Goal: Navigation & Orientation: Find specific page/section

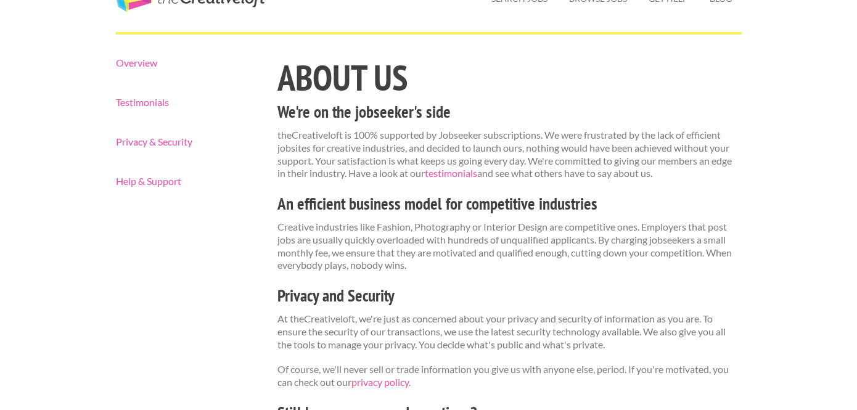
scroll to position [67, 0]
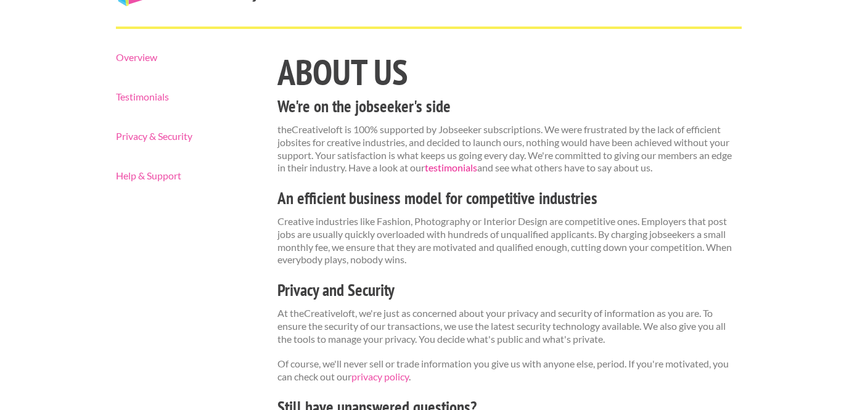
click at [464, 172] on link "testimonials" at bounding box center [451, 168] width 52 height 12
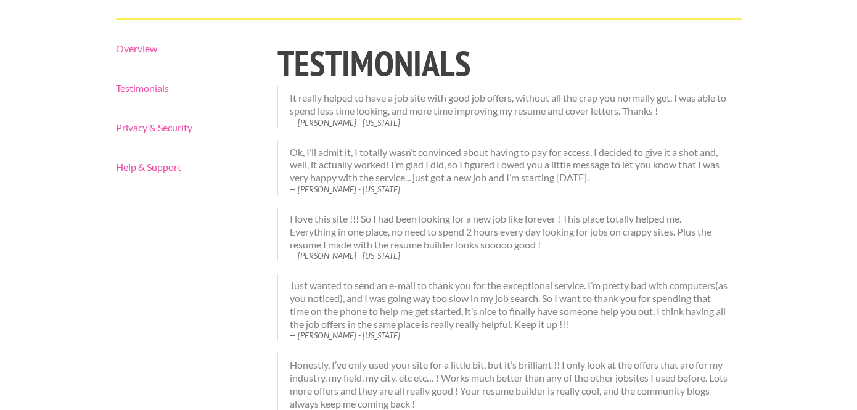
scroll to position [74, 0]
click at [138, 54] on link "Overview" at bounding box center [186, 50] width 141 height 10
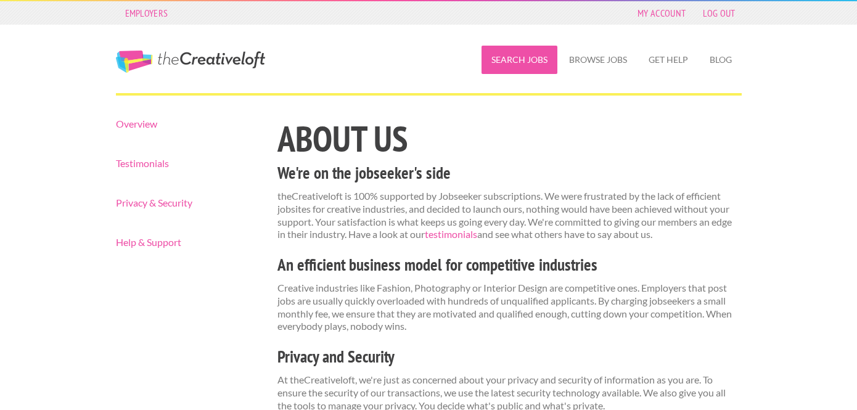
click at [530, 51] on link "Search Jobs" at bounding box center [520, 60] width 76 height 28
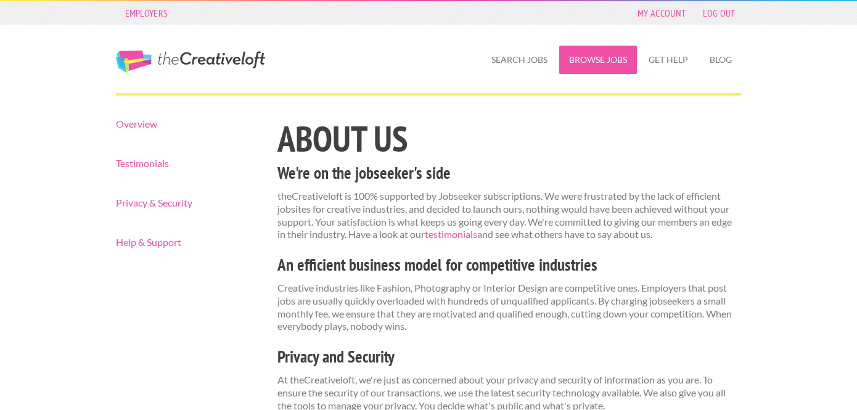
click at [594, 51] on link "Browse Jobs" at bounding box center [598, 60] width 78 height 28
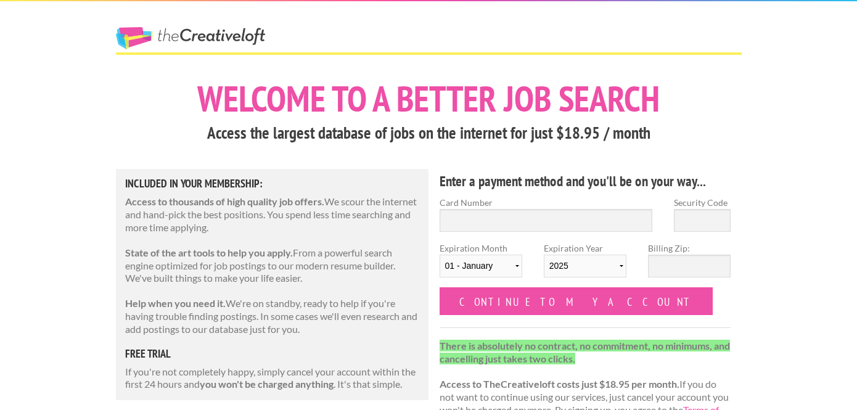
click at [208, 33] on link "The Creative Loft" at bounding box center [190, 38] width 149 height 22
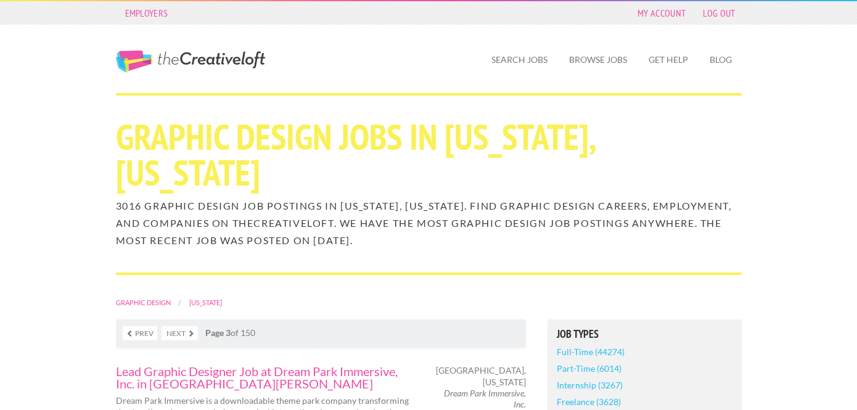
click at [188, 337] on link "Next" at bounding box center [180, 333] width 36 height 14
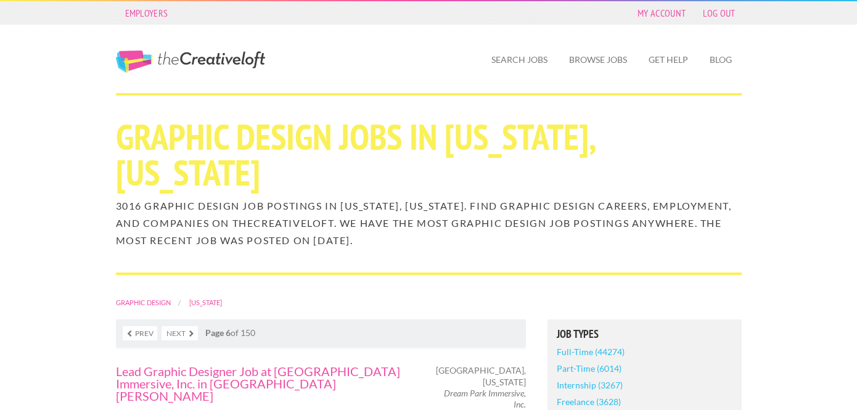
click at [183, 334] on link "Next" at bounding box center [180, 333] width 36 height 14
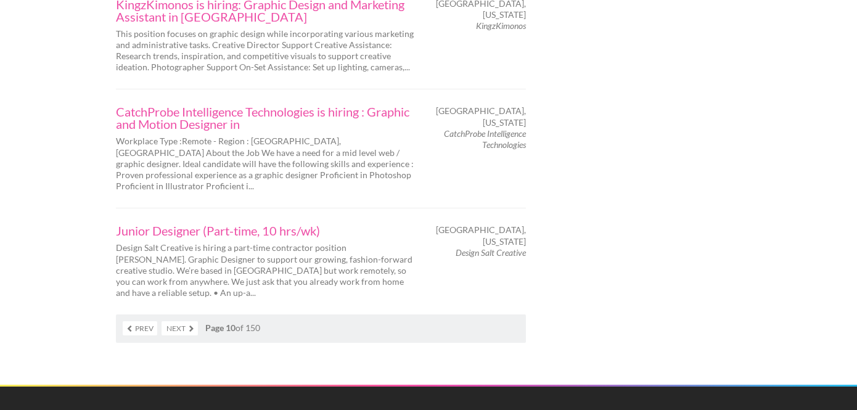
scroll to position [2163, 0]
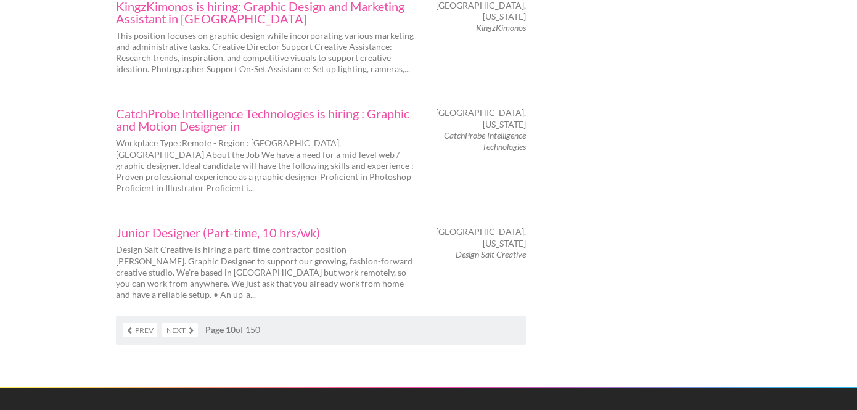
click at [180, 323] on link "Next" at bounding box center [180, 330] width 36 height 14
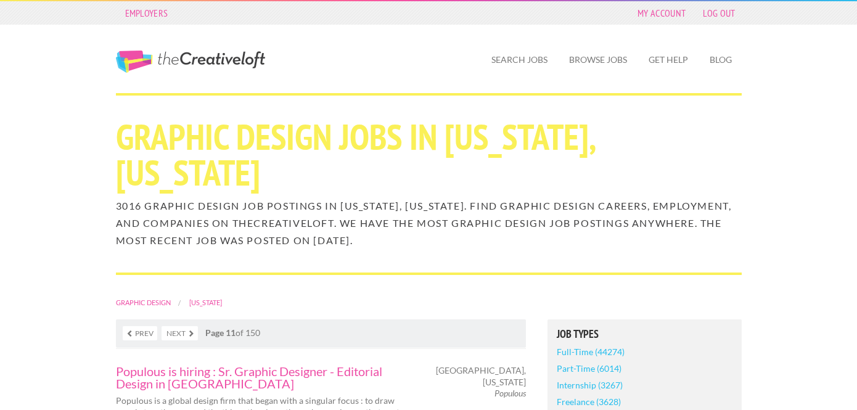
click at [174, 330] on link "Next" at bounding box center [180, 333] width 36 height 14
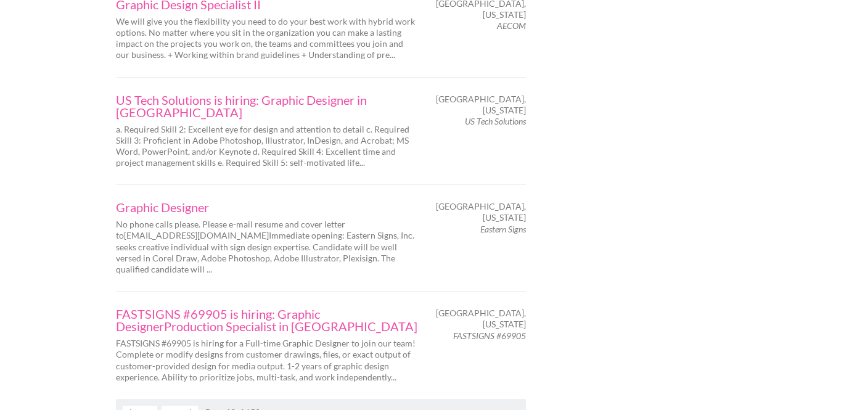
scroll to position [2051, 0]
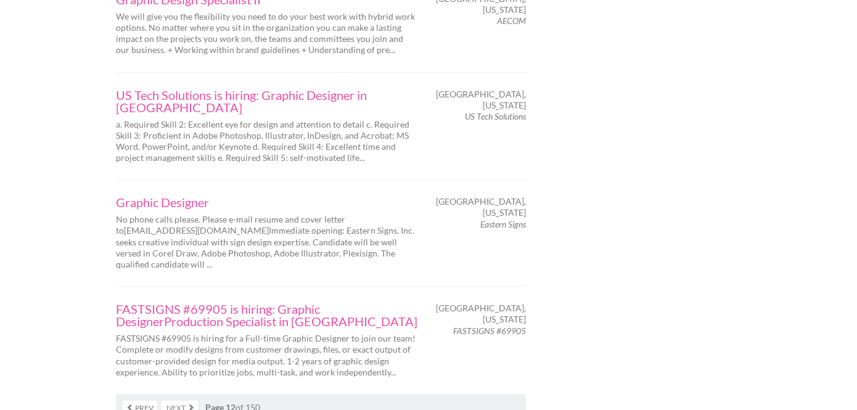
click at [175, 401] on link "Next" at bounding box center [180, 408] width 36 height 14
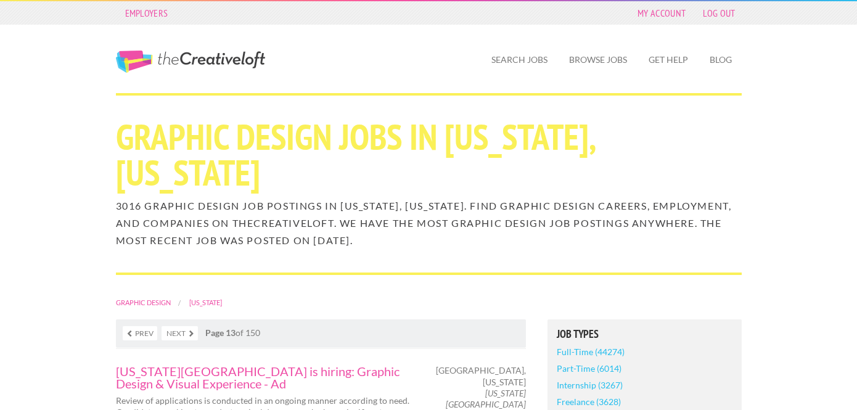
click at [179, 335] on link "Next" at bounding box center [180, 333] width 36 height 14
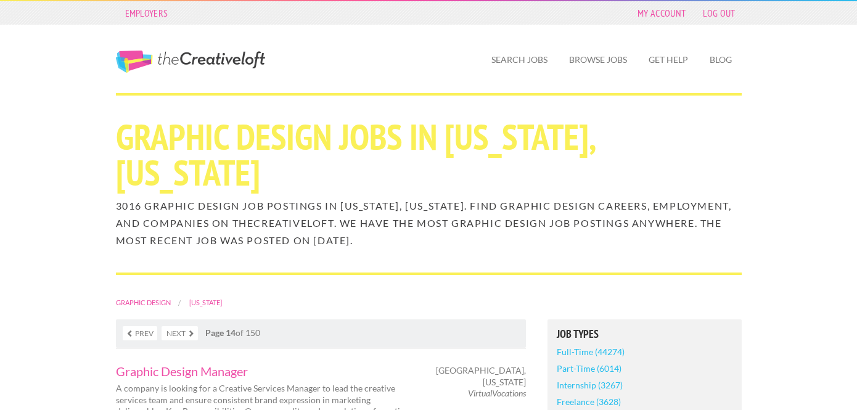
click at [180, 334] on link "Next" at bounding box center [180, 333] width 36 height 14
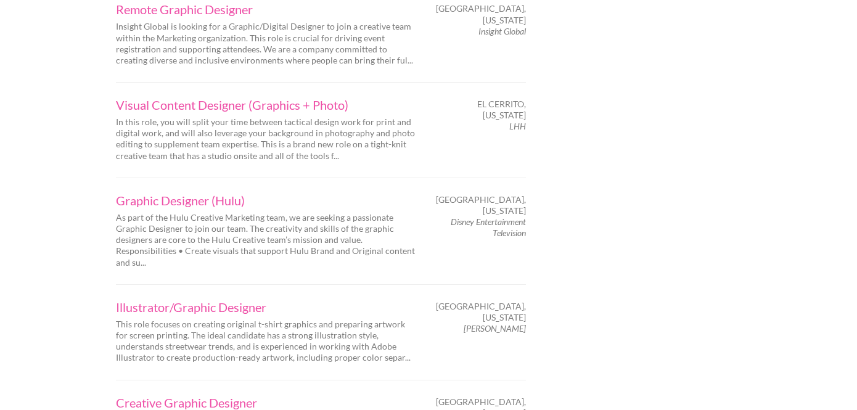
scroll to position [1718, 0]
click at [227, 195] on link "Graphic Designer (Hulu)" at bounding box center [267, 201] width 302 height 12
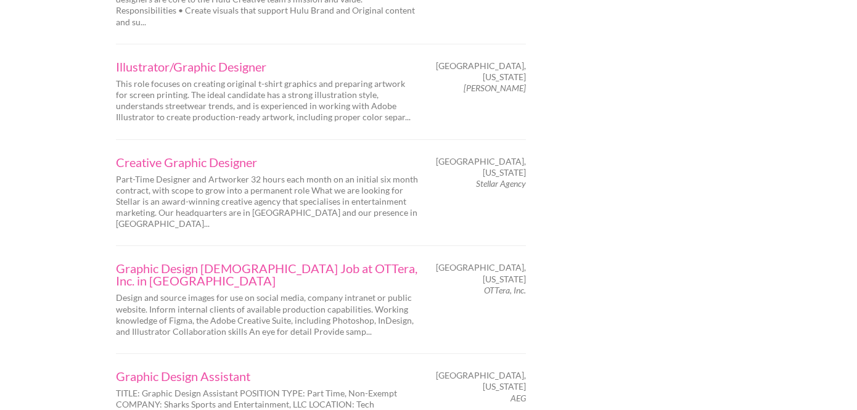
scroll to position [2008, 0]
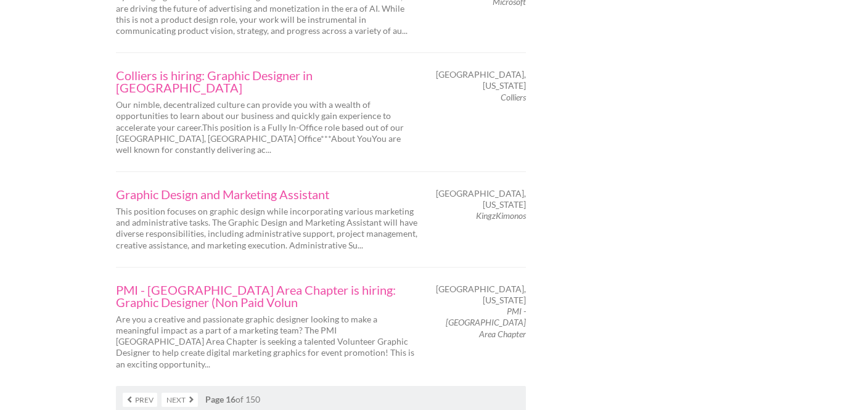
scroll to position [2042, 0]
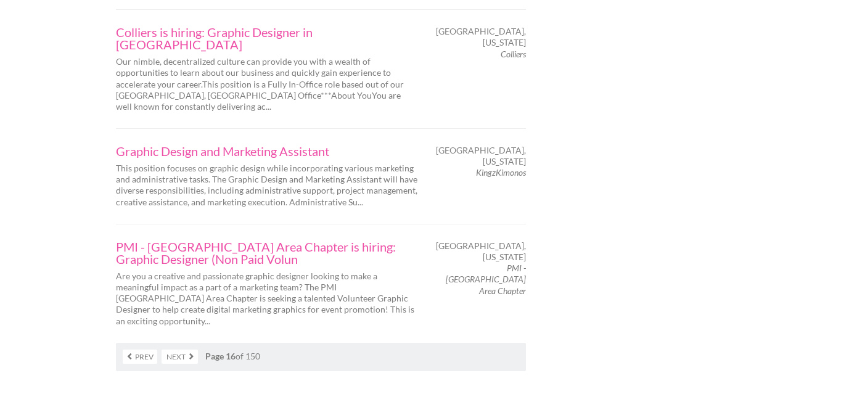
click at [188, 350] on link "Next" at bounding box center [180, 357] width 36 height 14
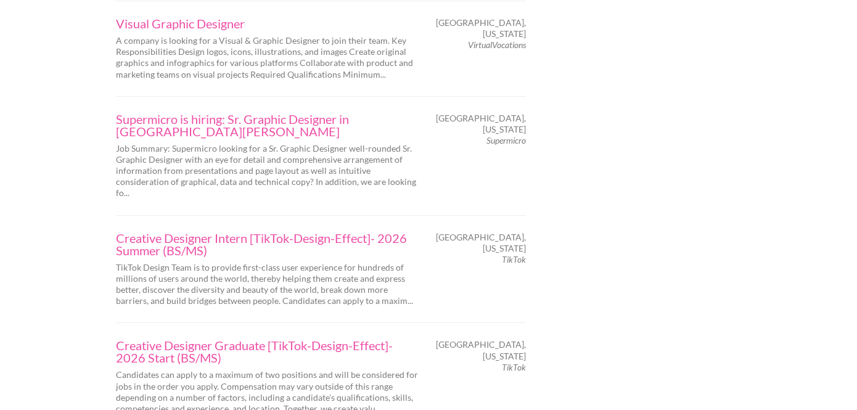
scroll to position [2192, 0]
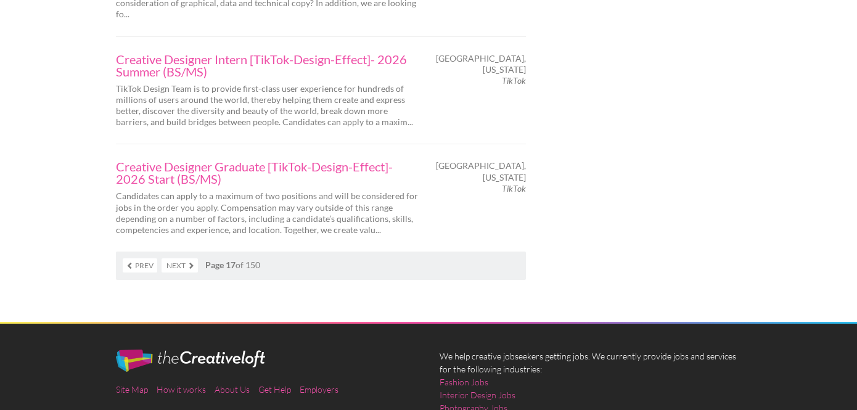
click at [179, 258] on link "Next" at bounding box center [180, 265] width 36 height 14
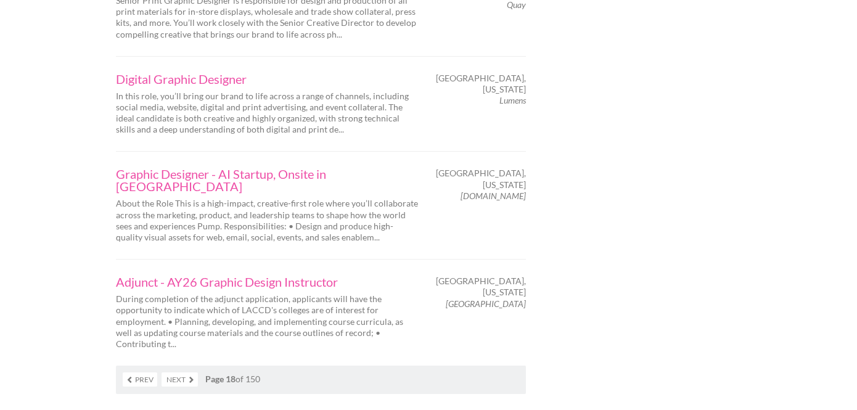
scroll to position [2035, 0]
click at [184, 373] on link "Next" at bounding box center [180, 380] width 36 height 14
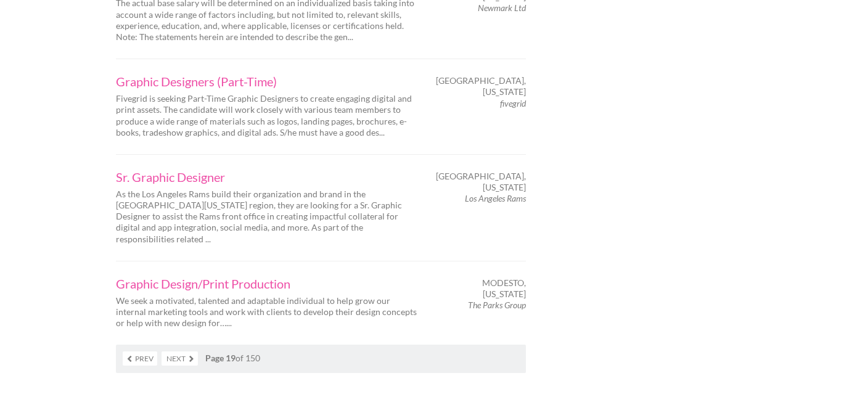
scroll to position [2025, 0]
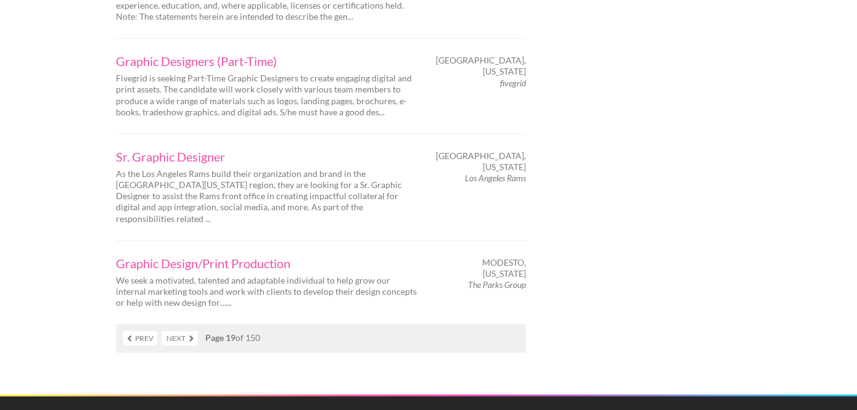
click at [174, 331] on link "Next" at bounding box center [180, 338] width 36 height 14
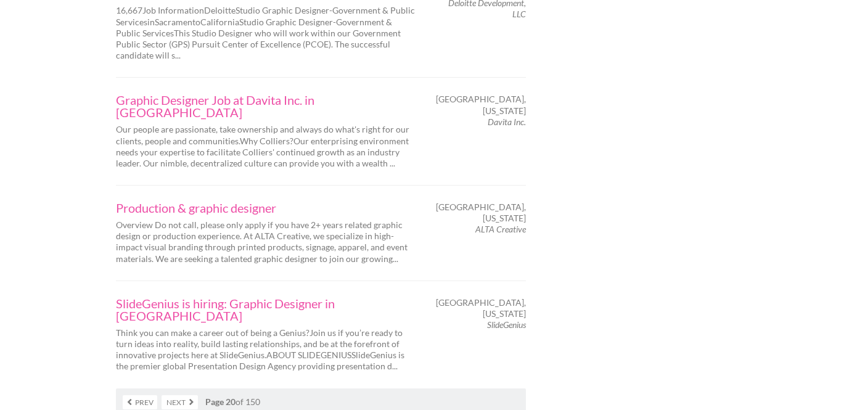
scroll to position [2025, 0]
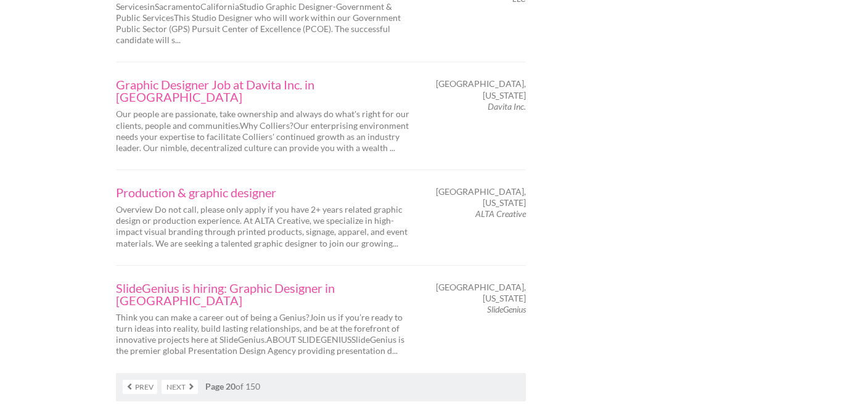
click at [187, 380] on link "Next" at bounding box center [180, 387] width 36 height 14
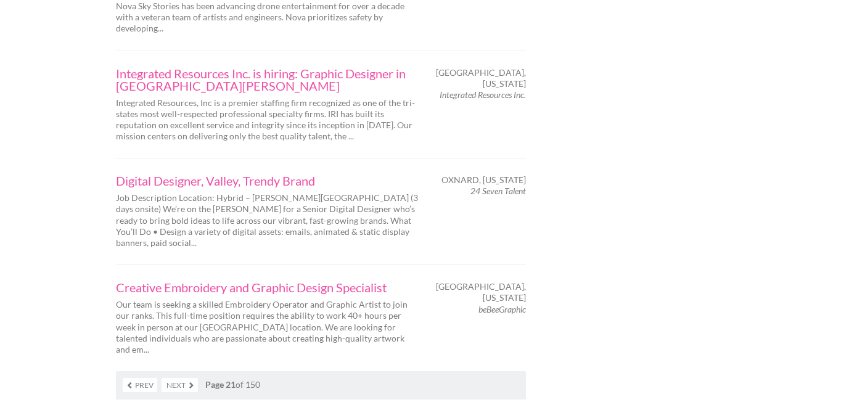
scroll to position [2010, 0]
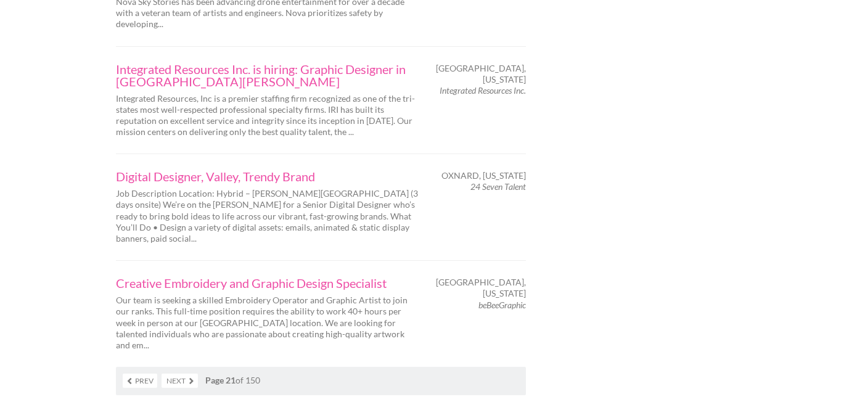
click at [186, 374] on link "Next" at bounding box center [180, 381] width 36 height 14
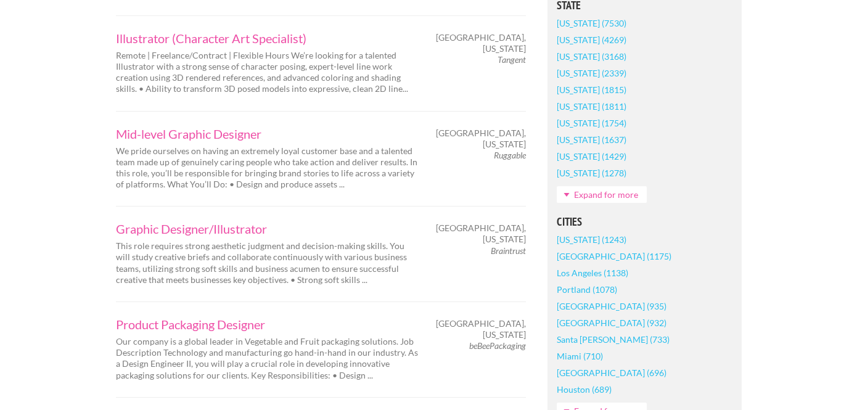
scroll to position [871, 0]
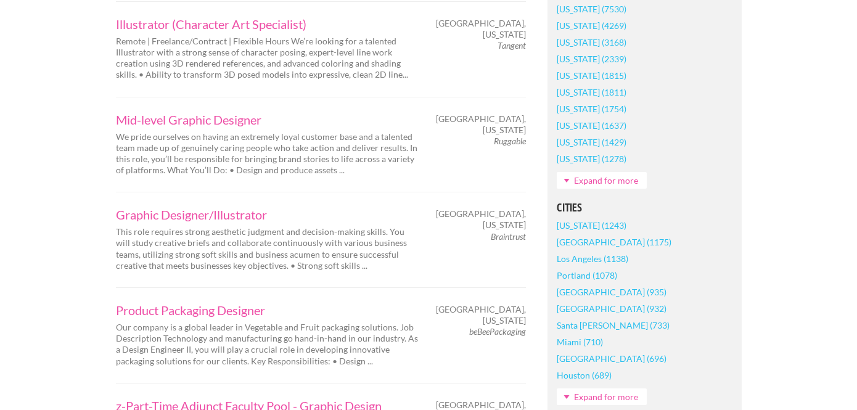
click at [593, 242] on link "[GEOGRAPHIC_DATA] (1175)" at bounding box center [614, 242] width 115 height 17
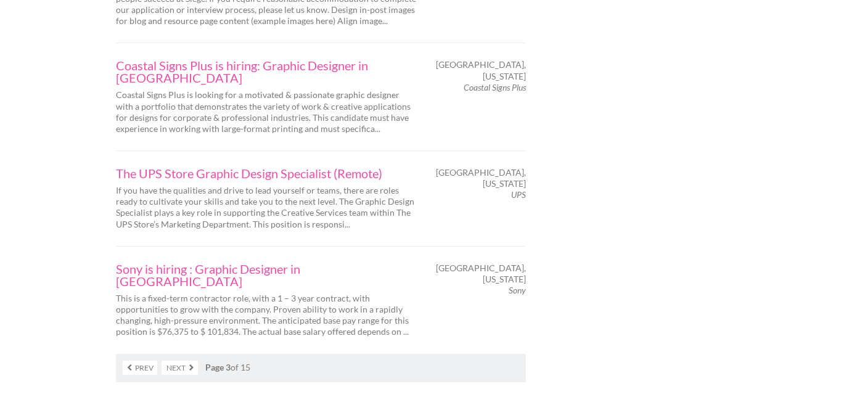
scroll to position [2078, 0]
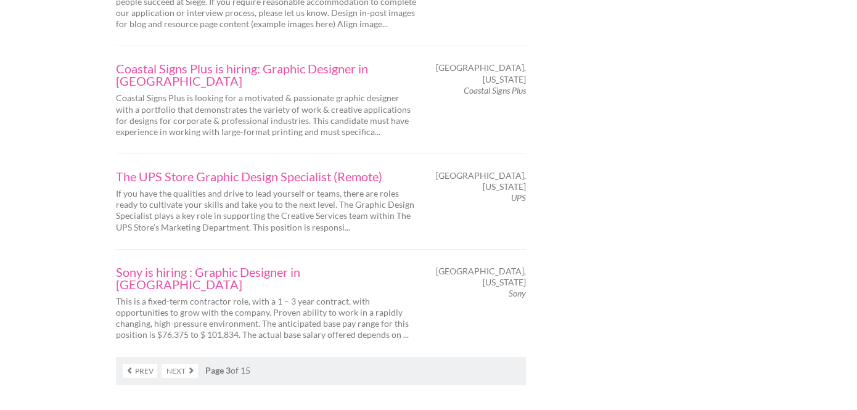
click at [187, 364] on link "Next" at bounding box center [180, 371] width 36 height 14
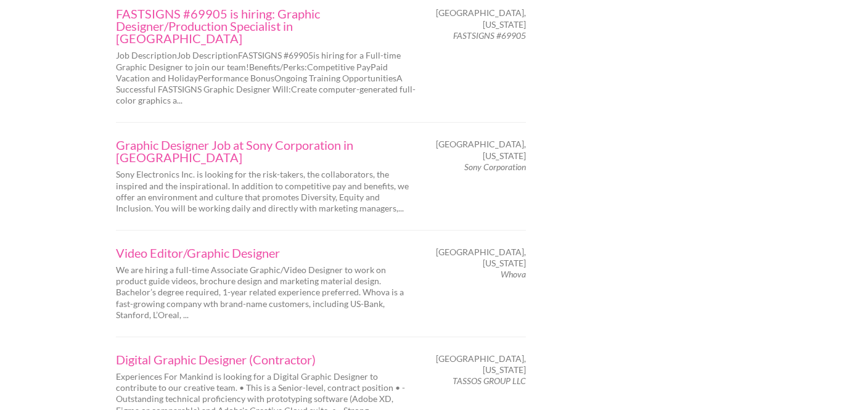
scroll to position [2009, 0]
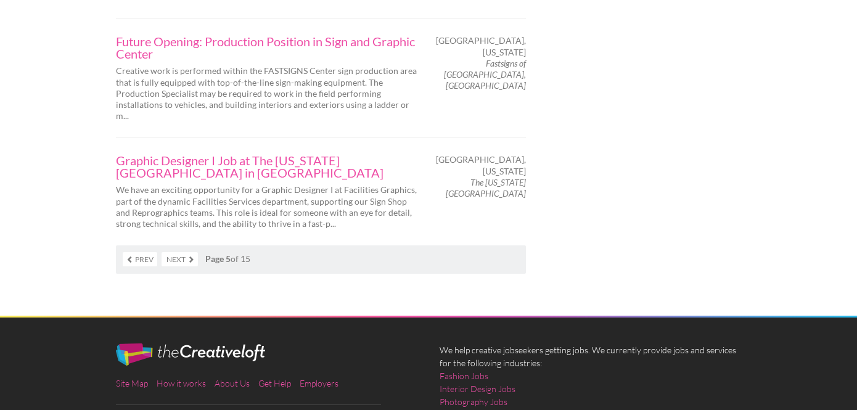
scroll to position [2161, 0]
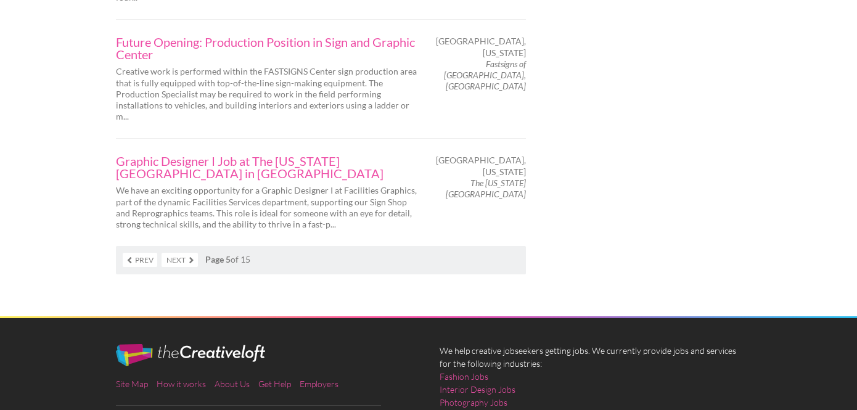
click at [179, 253] on link "Next" at bounding box center [180, 260] width 36 height 14
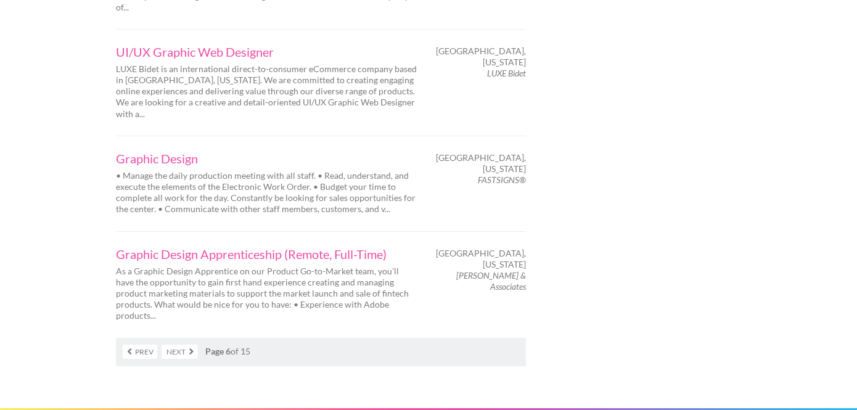
scroll to position [2059, 0]
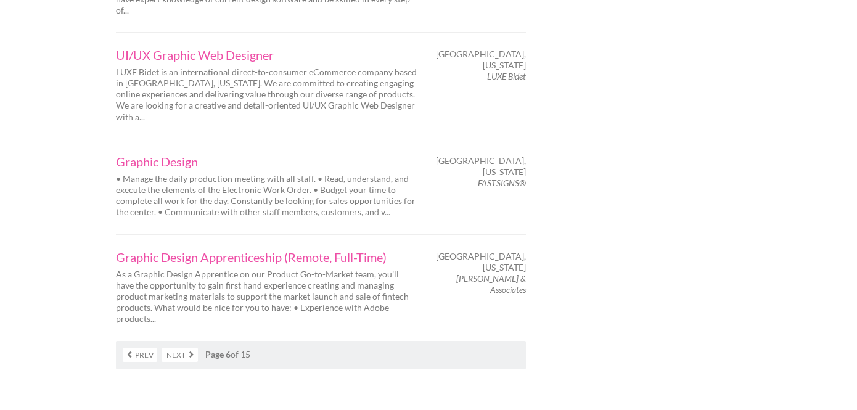
click at [179, 348] on link "Next" at bounding box center [180, 355] width 36 height 14
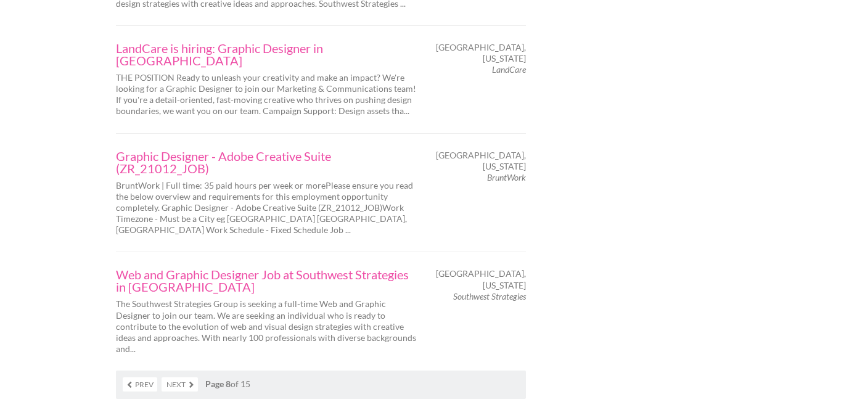
scroll to position [2081, 0]
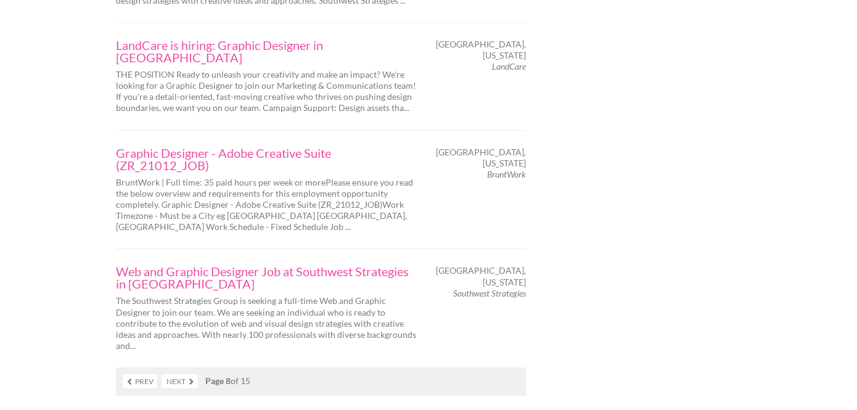
click at [184, 374] on link "Next" at bounding box center [180, 381] width 36 height 14
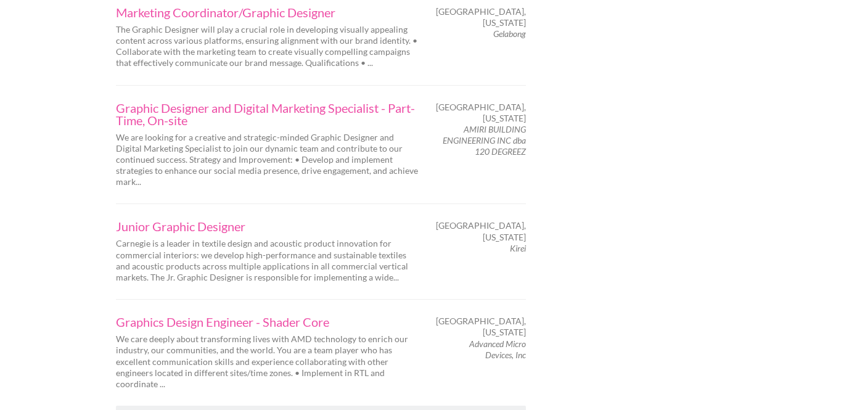
scroll to position [2029, 0]
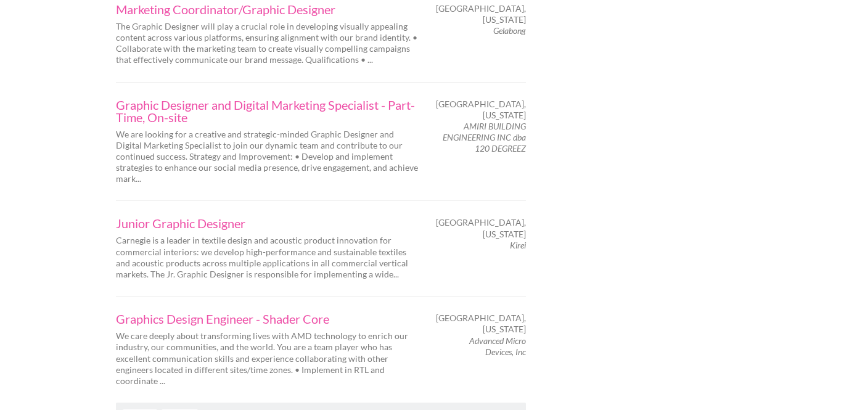
click at [191, 409] on link "Next" at bounding box center [180, 416] width 36 height 14
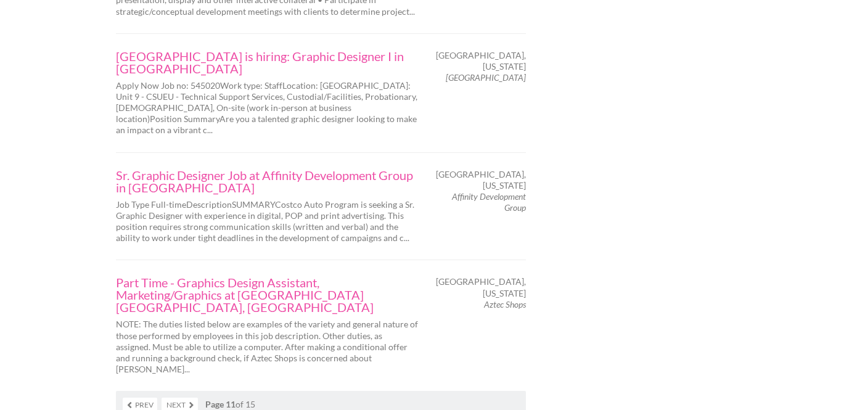
scroll to position [2129, 0]
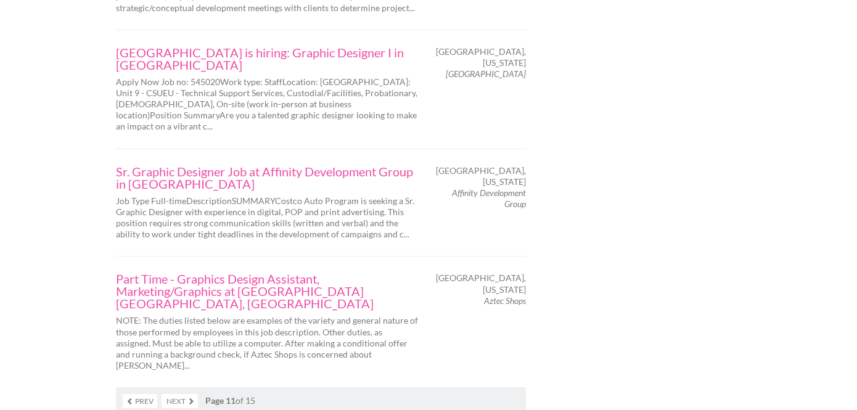
click at [186, 394] on link "Next" at bounding box center [180, 401] width 36 height 14
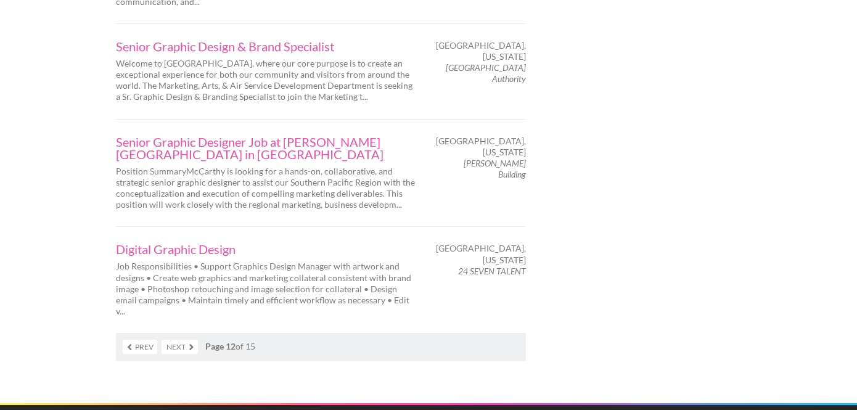
scroll to position [2160, 0]
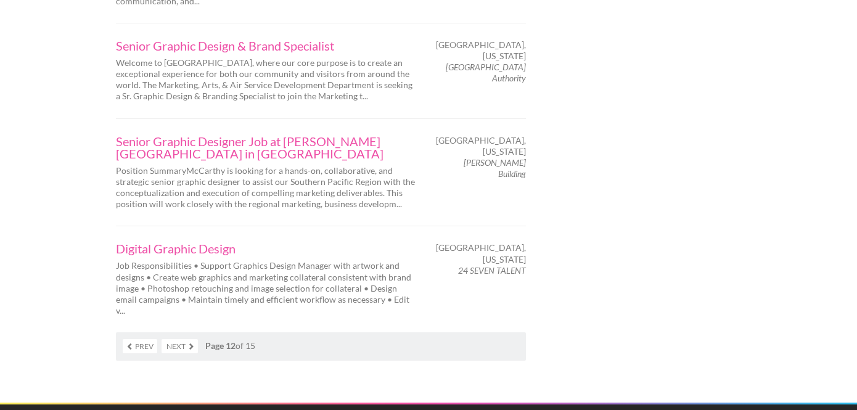
click at [184, 339] on link "Next" at bounding box center [180, 346] width 36 height 14
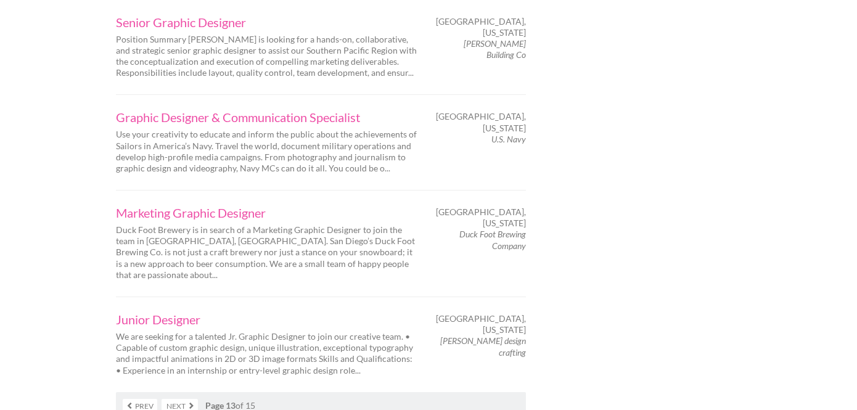
scroll to position [2003, 0]
click at [180, 401] on link "Next" at bounding box center [180, 408] width 36 height 14
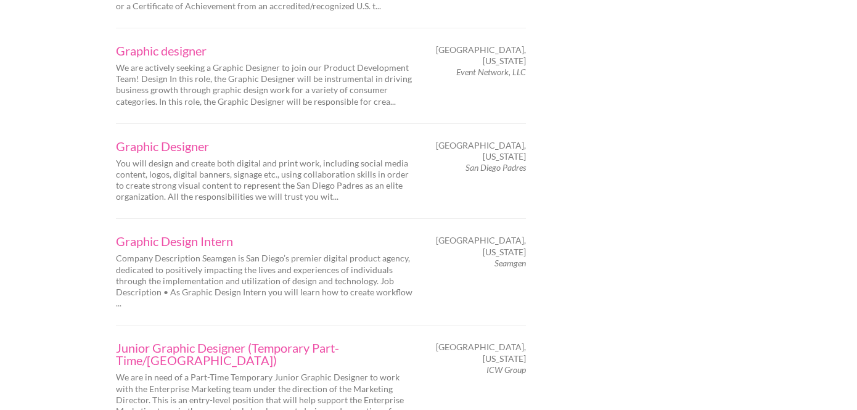
scroll to position [1988, 0]
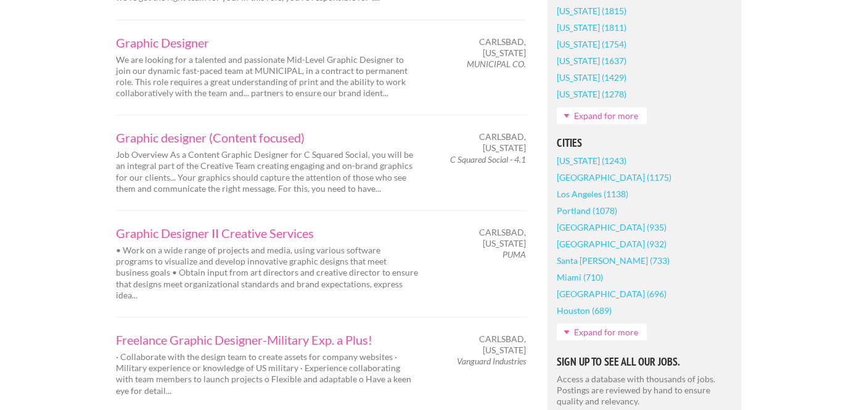
scroll to position [941, 0]
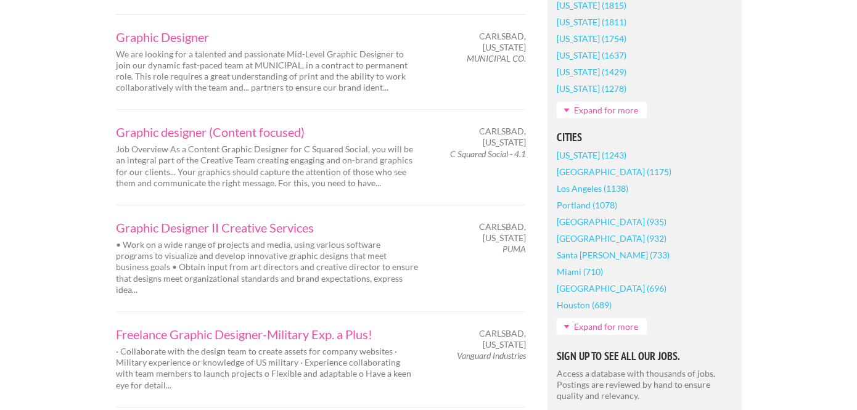
click at [604, 174] on link "[GEOGRAPHIC_DATA] (1175)" at bounding box center [614, 171] width 115 height 17
